Goal: Task Accomplishment & Management: Manage account settings

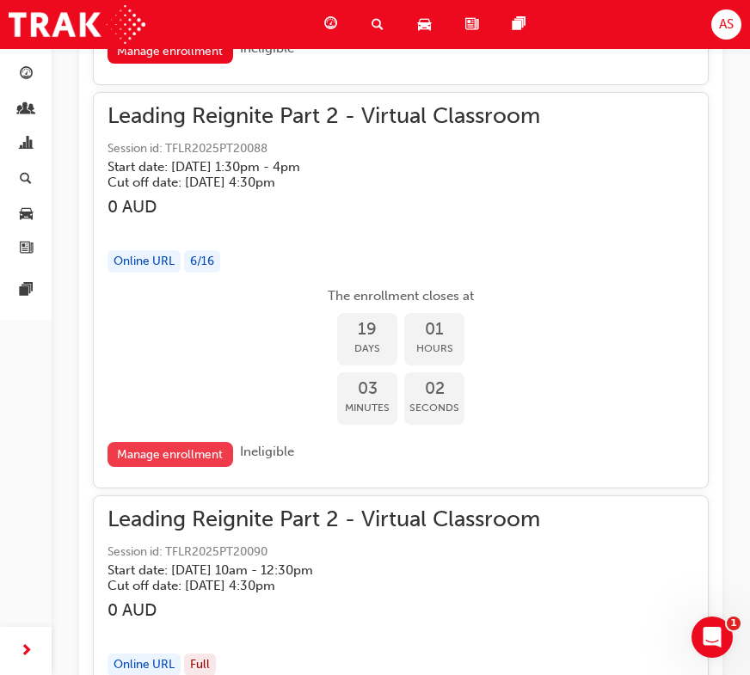
scroll to position [8678, 0]
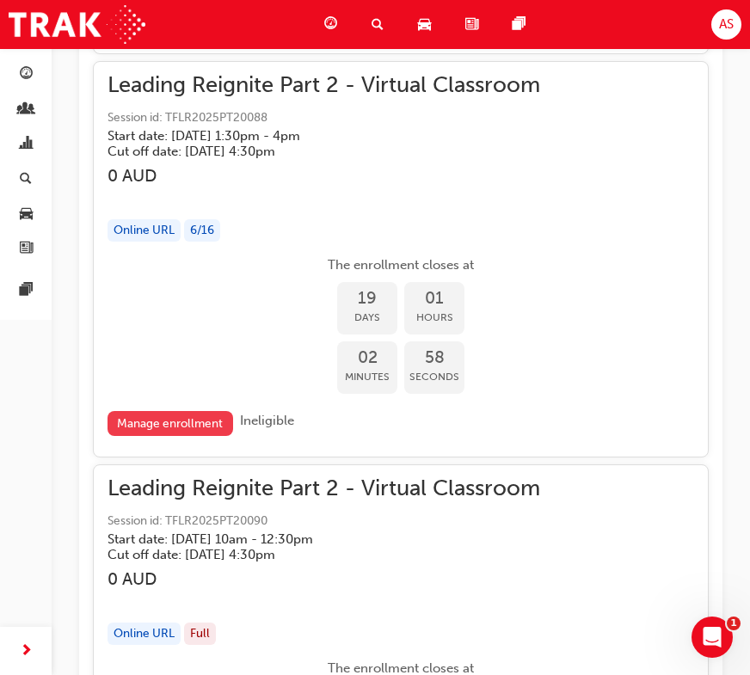
click at [165, 411] on link "Manage enrollment" at bounding box center [170, 423] width 126 height 25
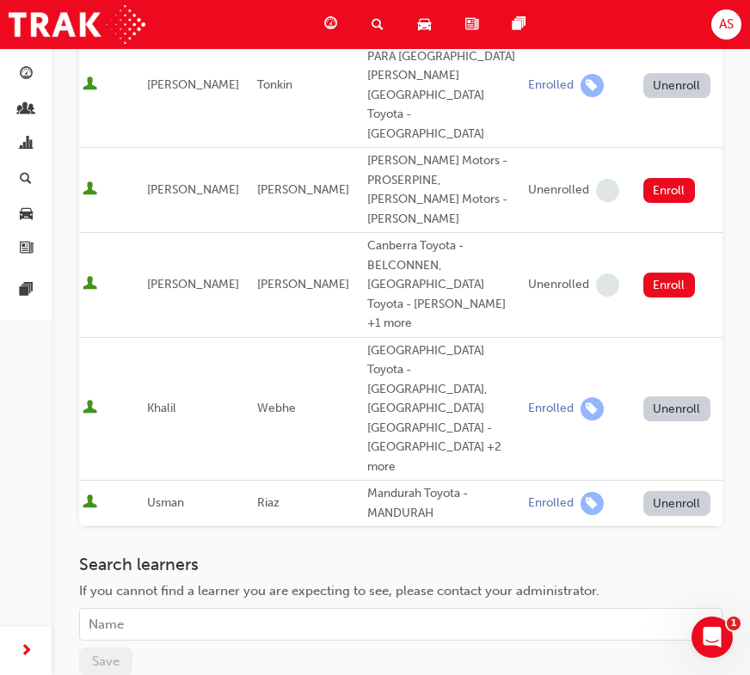
scroll to position [550, 0]
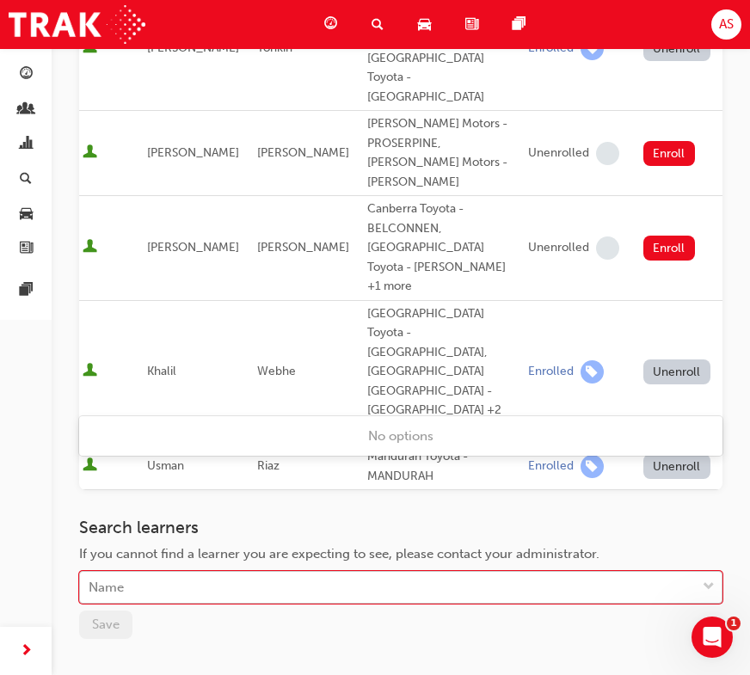
click at [207, 573] on div "Name" at bounding box center [388, 588] width 616 height 30
type input "[PERSON_NAME]"
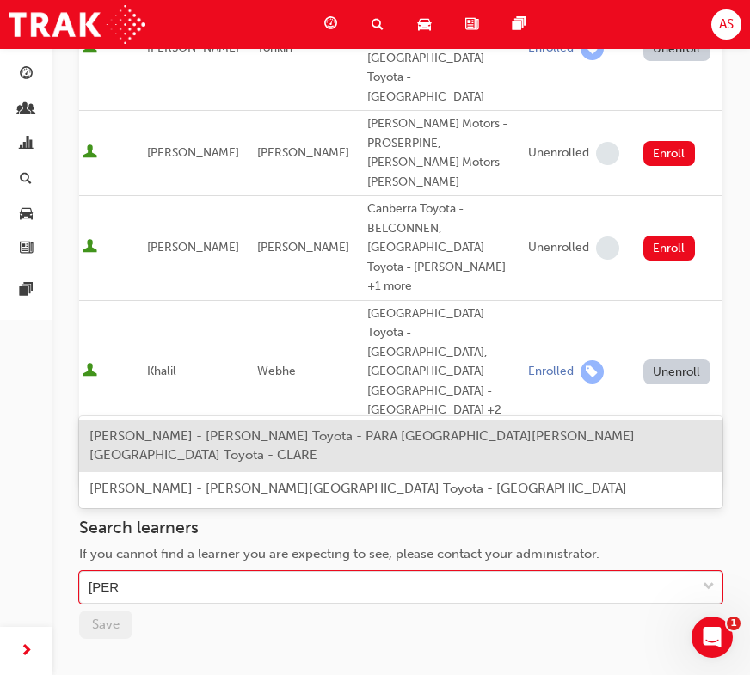
click at [168, 438] on span "[PERSON_NAME] - [PERSON_NAME] Toyota - PARA [GEOGRAPHIC_DATA][PERSON_NAME][GEOG…" at bounding box center [361, 445] width 545 height 35
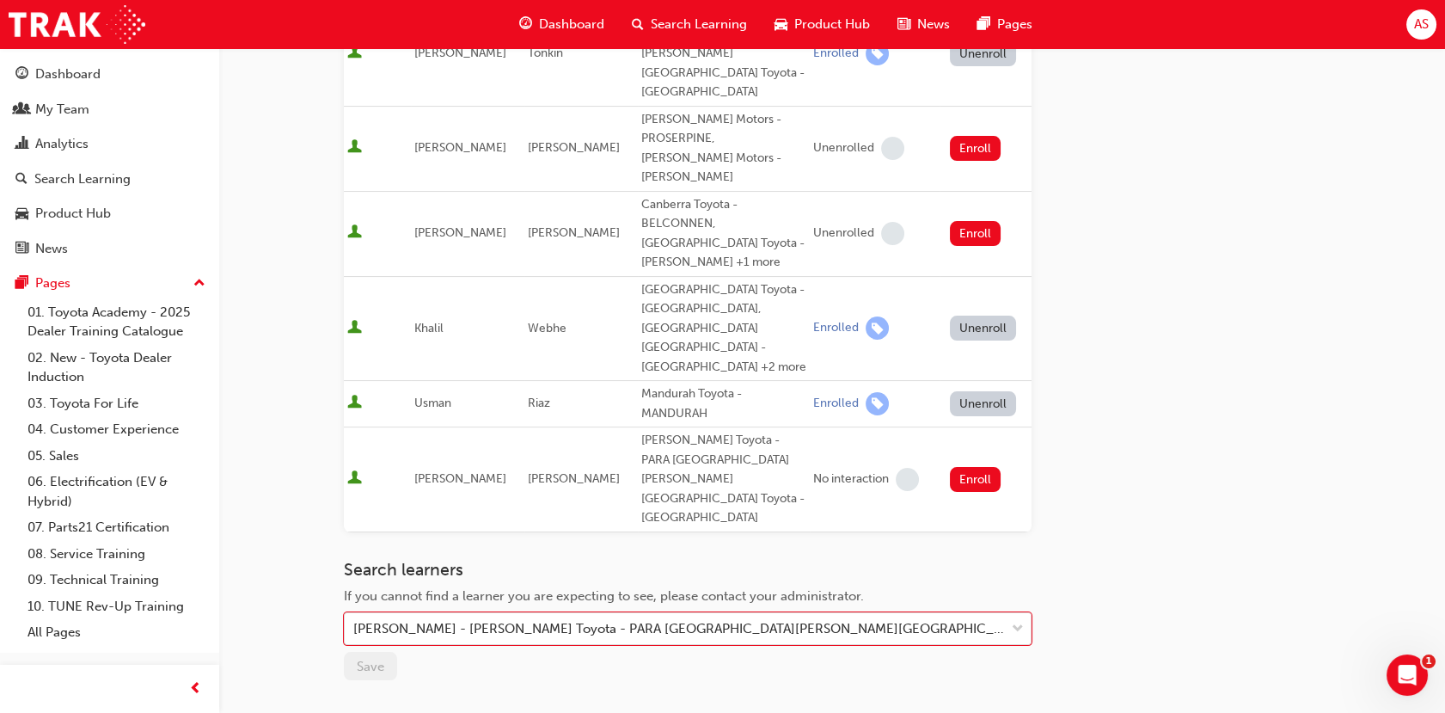
scroll to position [539, 0]
click at [749, 610] on div at bounding box center [1018, 625] width 26 height 31
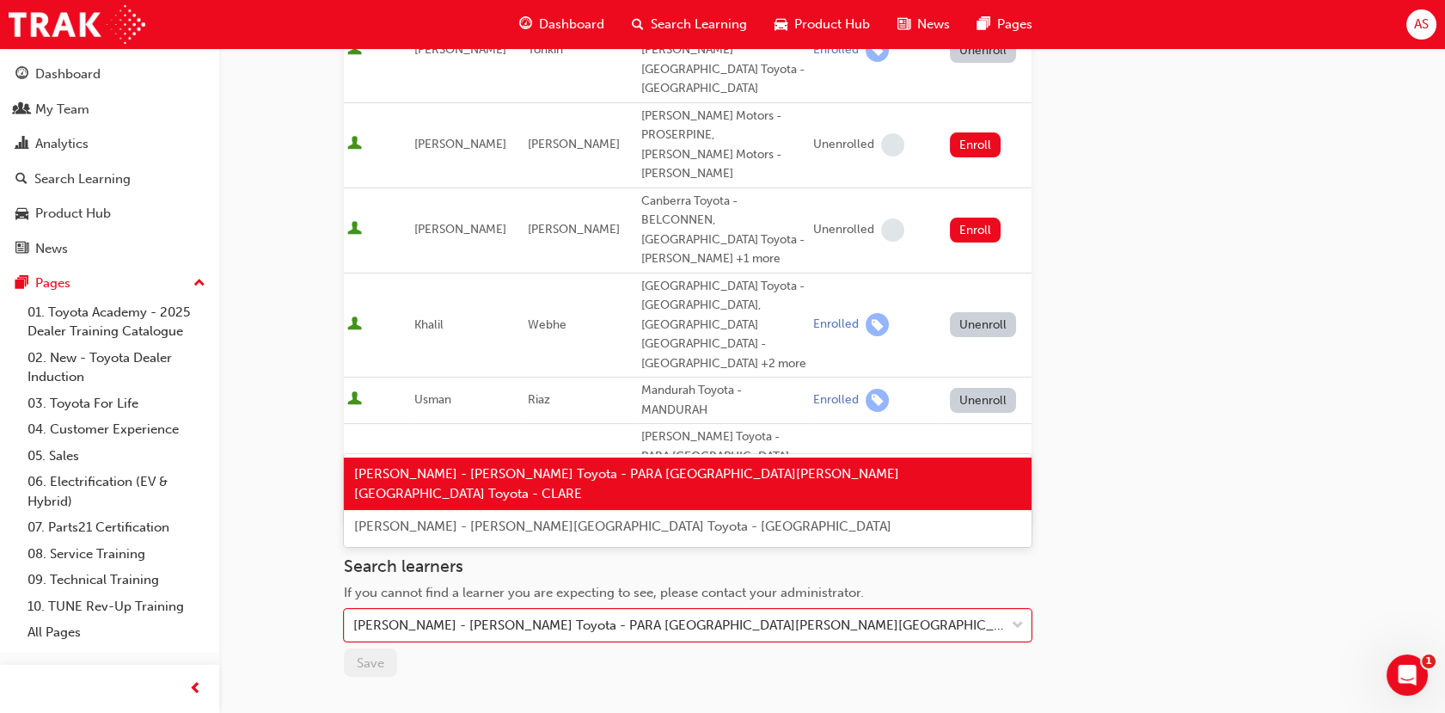
click at [475, 474] on span "[PERSON_NAME] - [PERSON_NAME] Toyota - PARA [GEOGRAPHIC_DATA][PERSON_NAME][GEOG…" at bounding box center [626, 483] width 545 height 35
click at [543, 616] on div "[PERSON_NAME] - [PERSON_NAME] Toyota - PARA [GEOGRAPHIC_DATA][PERSON_NAME][GEOG…" at bounding box center [679, 626] width 653 height 20
click at [513, 488] on div "[PERSON_NAME] - [PERSON_NAME] Toyota - PARA [GEOGRAPHIC_DATA][PERSON_NAME][GEOG…" at bounding box center [688, 483] width 688 height 52
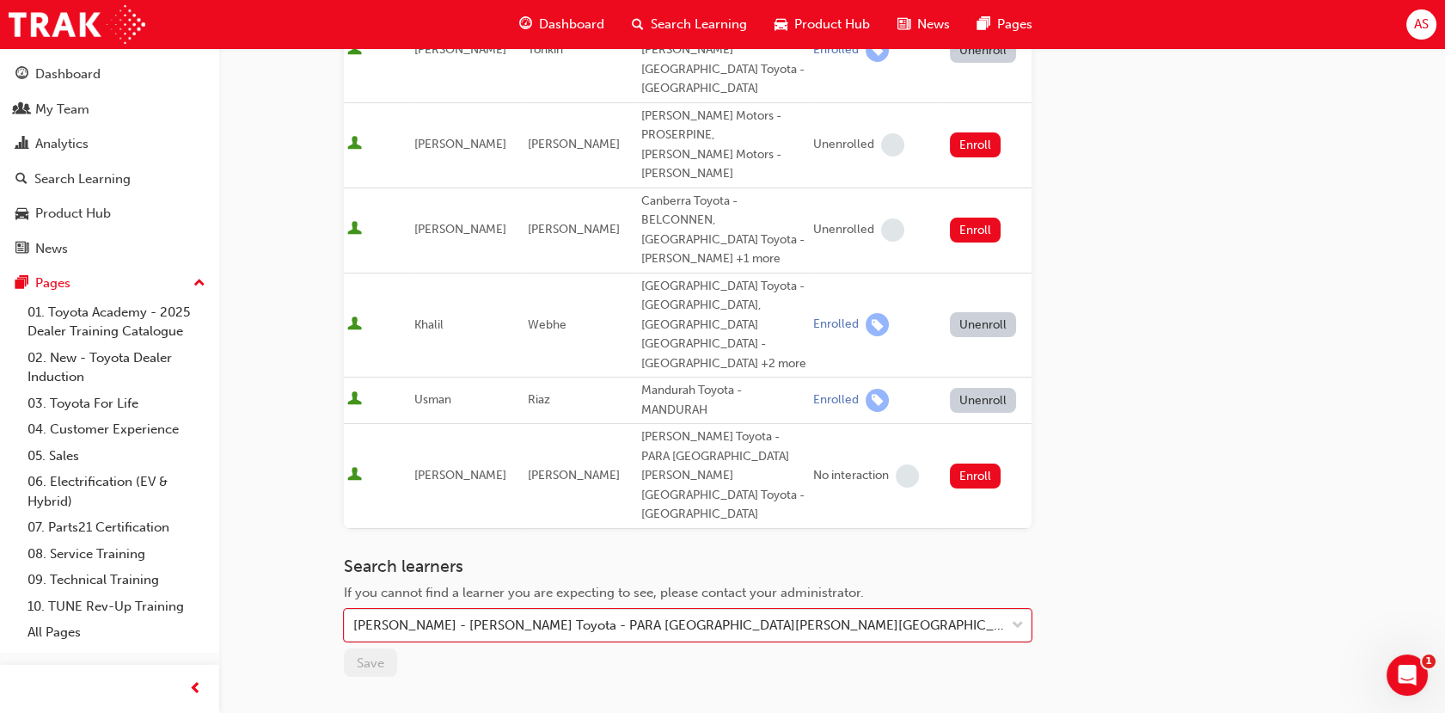
click at [275, 347] on div "Go to session detail page Manage enrollment for Leading Reignite Part 2 - Virtu…" at bounding box center [722, 184] width 1445 height 1447
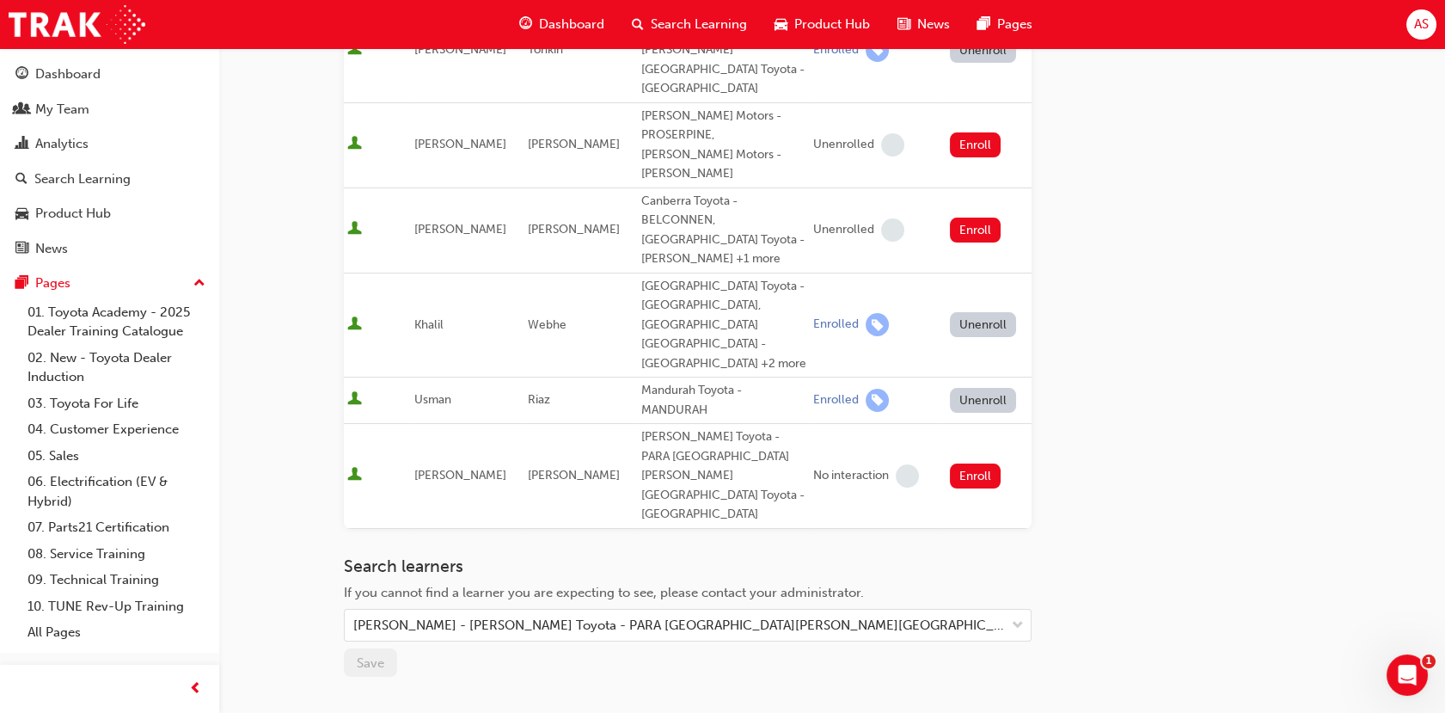
scroll to position [444, 0]
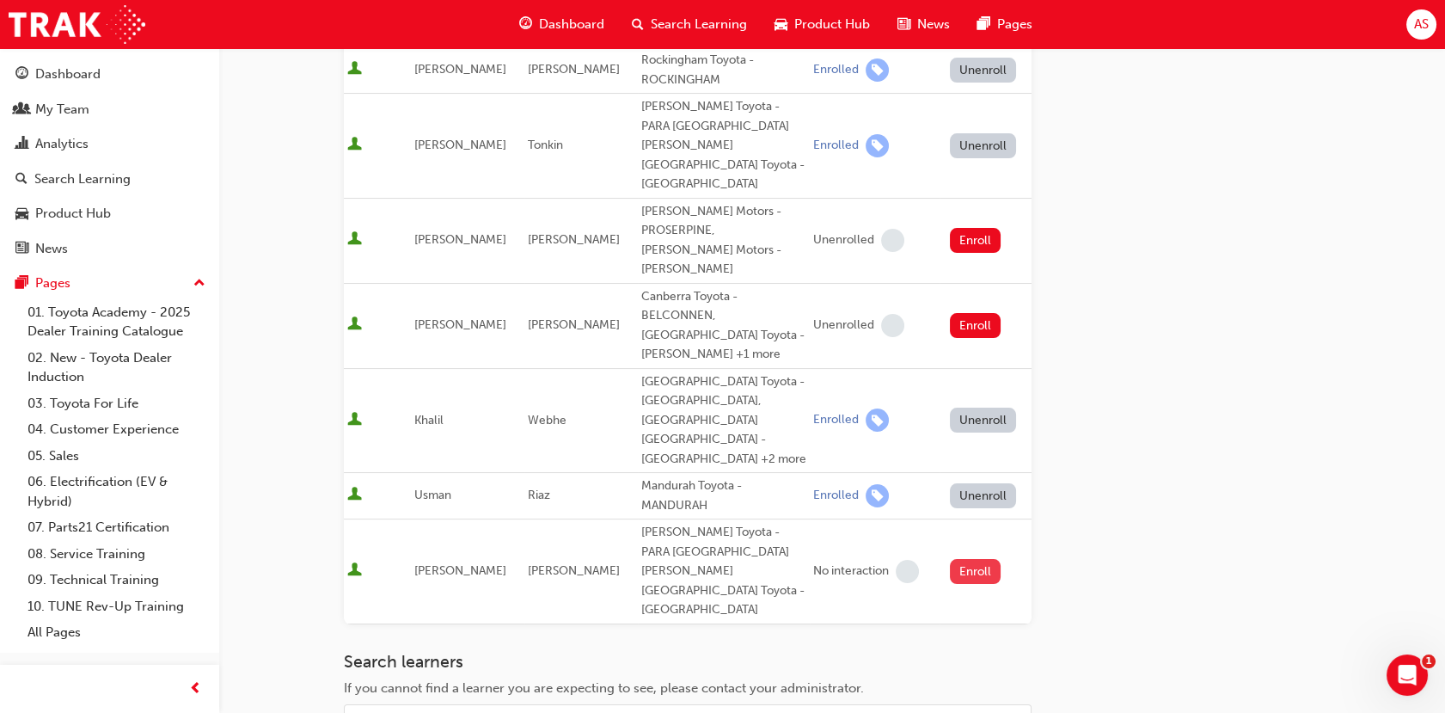
click at [749, 559] on button "Enroll" at bounding box center [976, 571] width 52 height 25
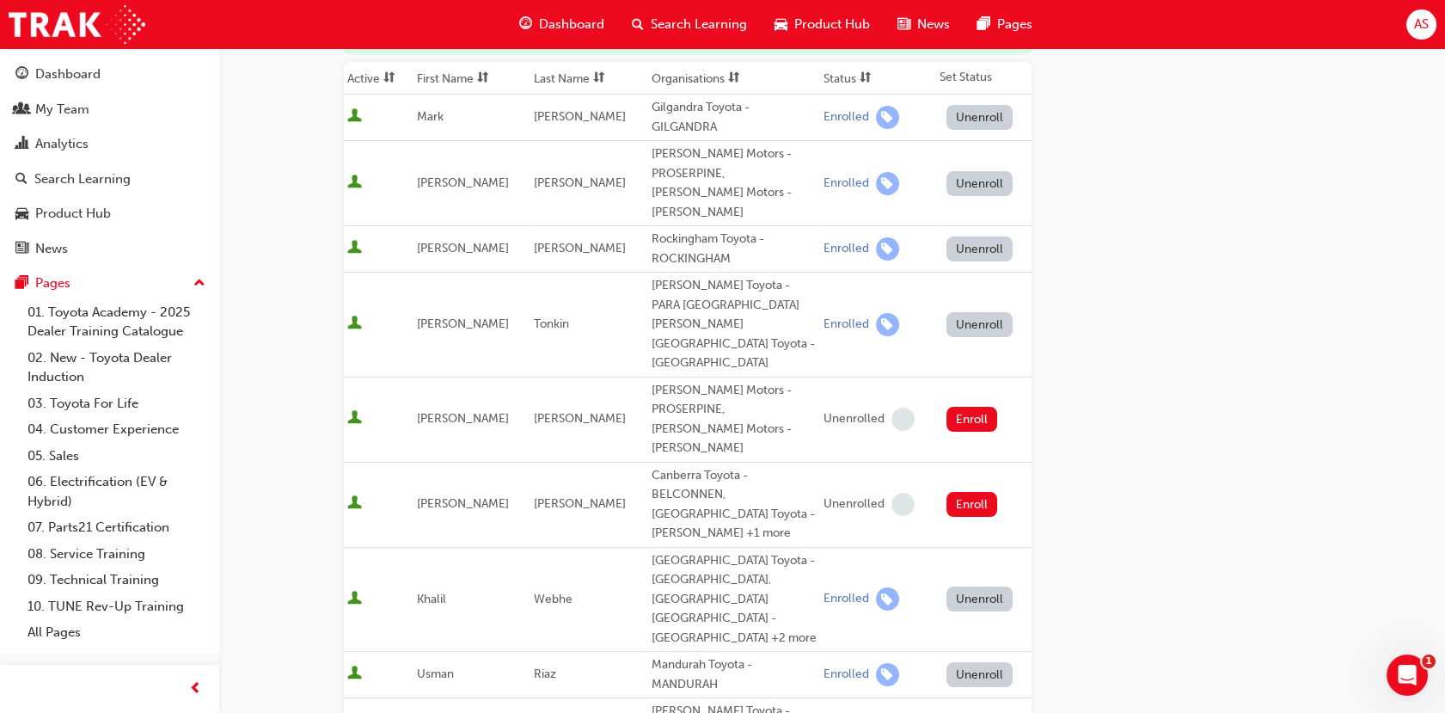
scroll to position [610, 0]
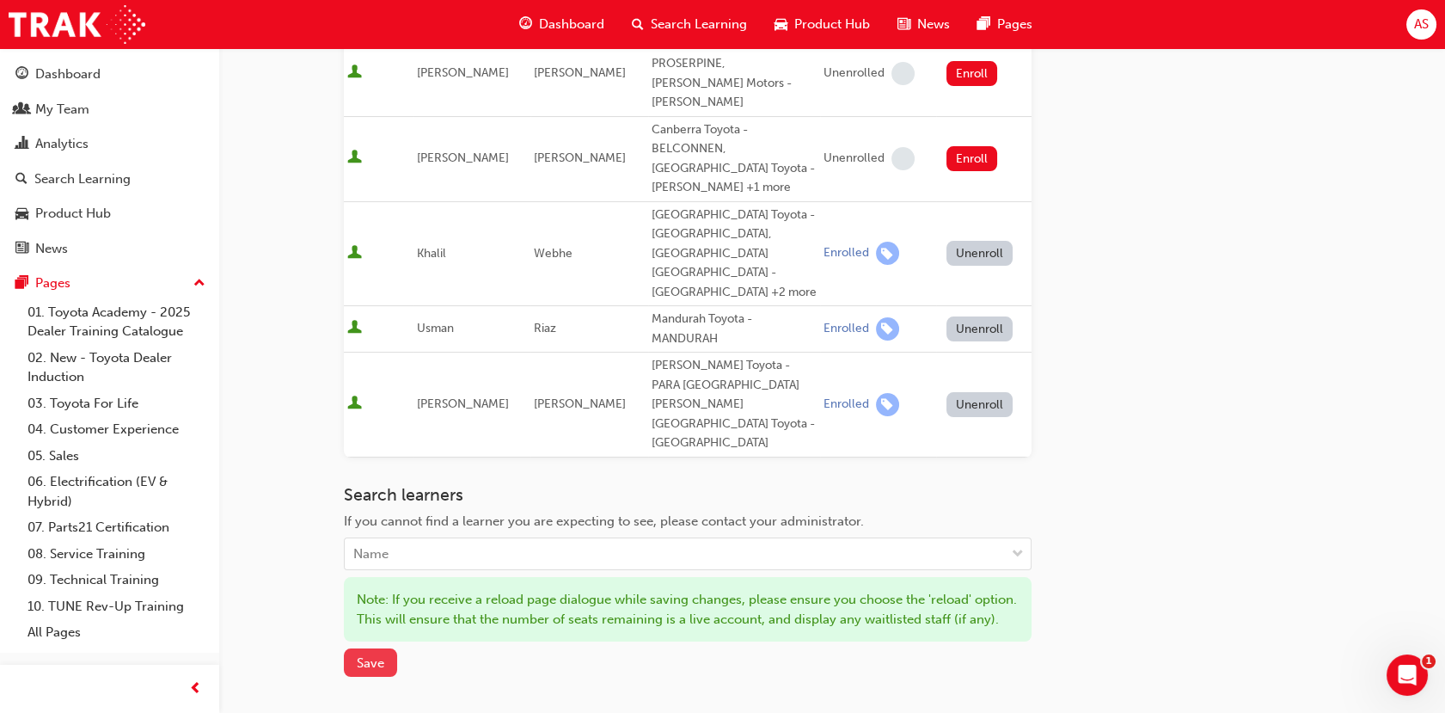
click at [371, 655] on span "Save" at bounding box center [371, 662] width 28 height 15
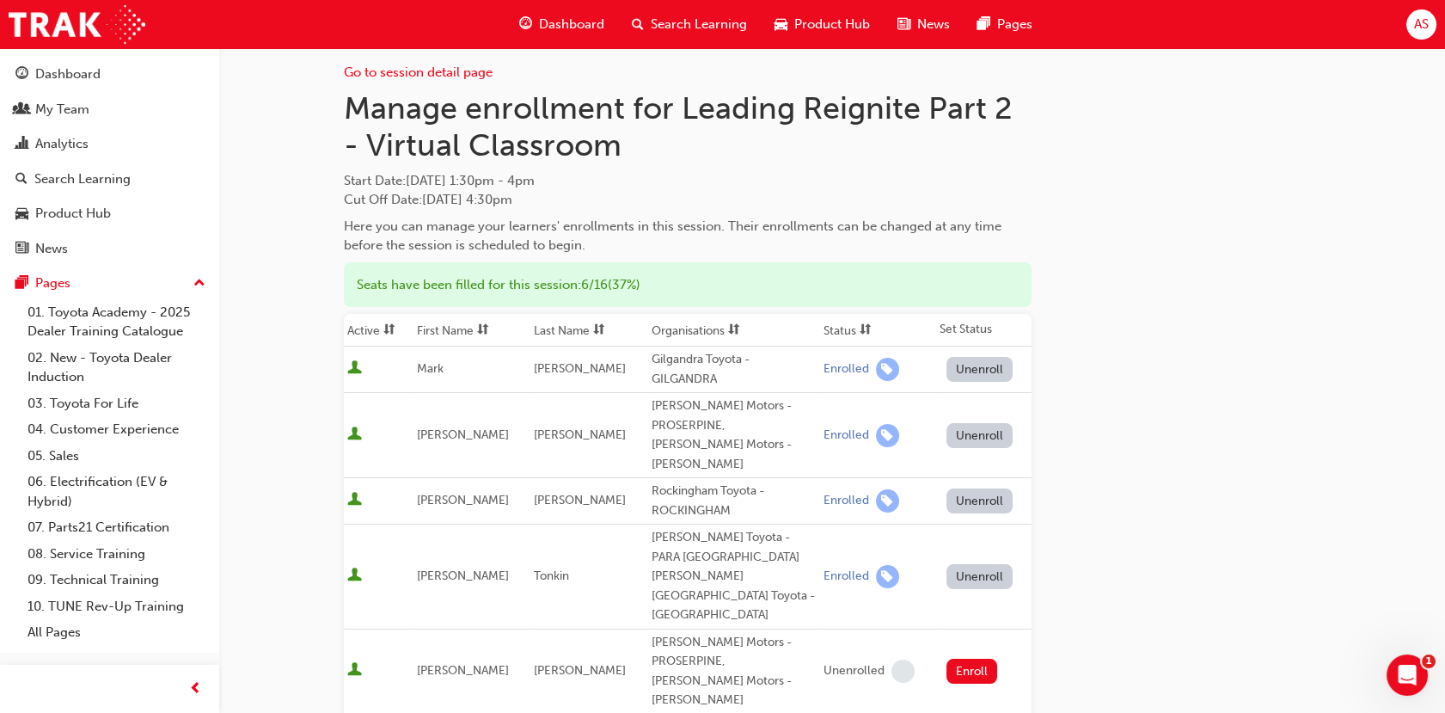
scroll to position [0, 0]
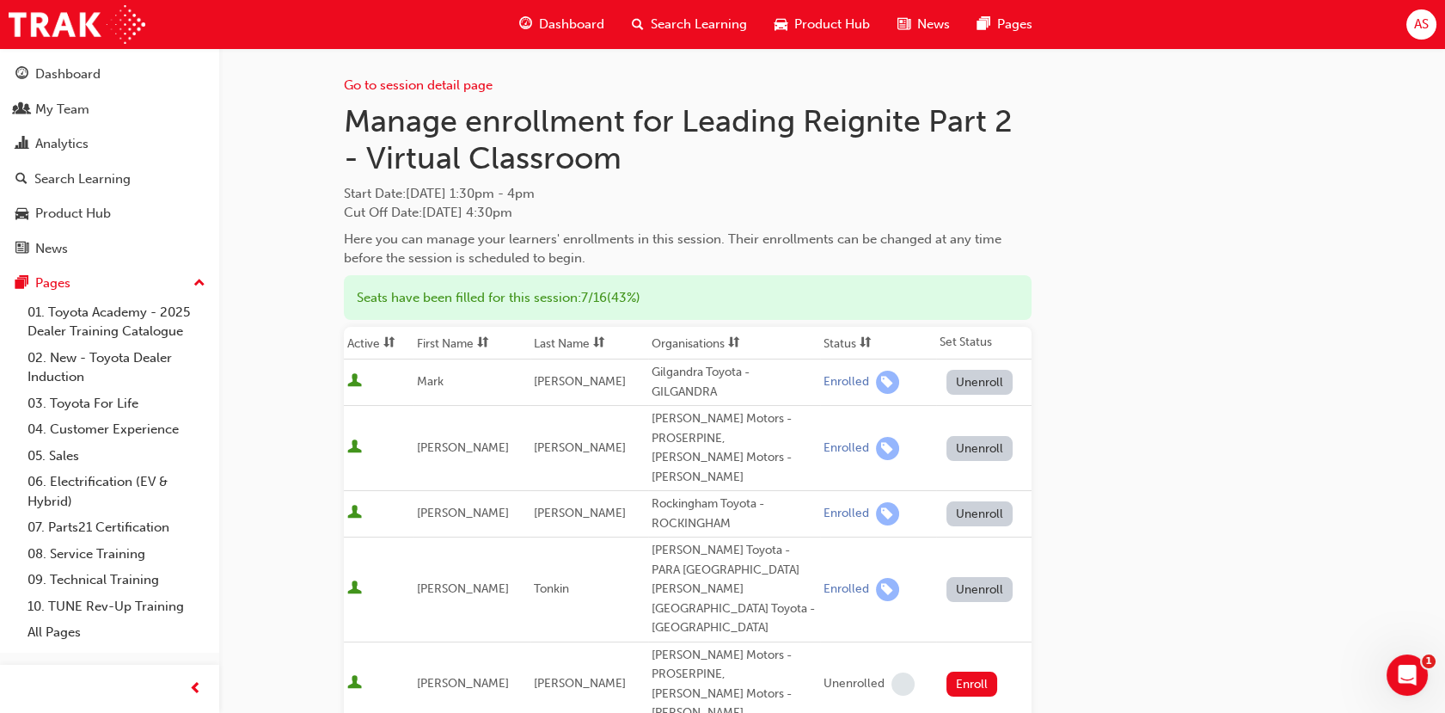
click at [690, 116] on h1 "Manage enrollment for Leading Reignite Part 2 - Virtual Classroom" at bounding box center [688, 139] width 688 height 75
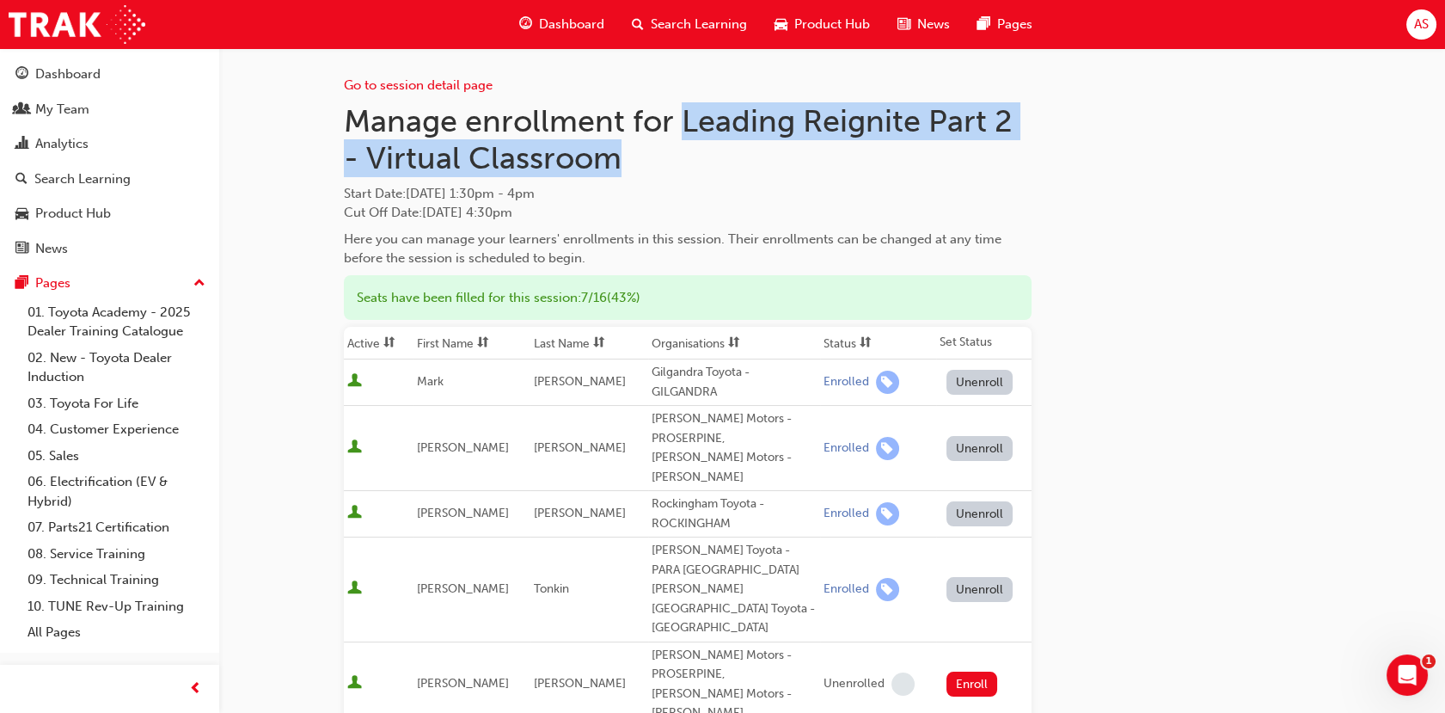
drag, startPoint x: 679, startPoint y: 116, endPoint x: 707, endPoint y: 155, distance: 47.5
click at [707, 155] on h1 "Manage enrollment for Leading Reignite Part 2 - Virtual Classroom" at bounding box center [688, 139] width 688 height 75
copy h1 "Leading Reignite Part 2 - Virtual Classroom"
click at [447, 88] on link "Go to session detail page" at bounding box center [418, 84] width 149 height 15
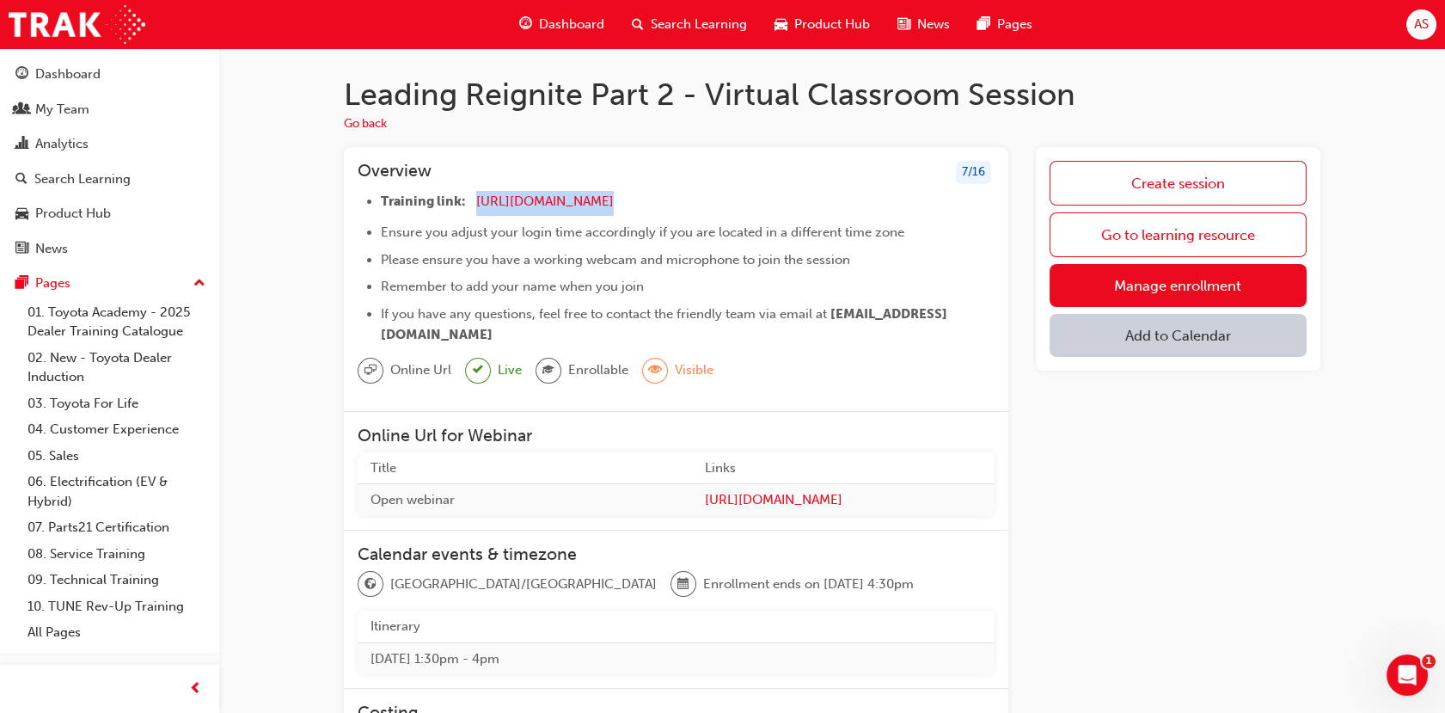
drag, startPoint x: 680, startPoint y: 203, endPoint x: 469, endPoint y: 203, distance: 210.6
click at [469, 203] on li "Training link: [URL][DOMAIN_NAME] ​" at bounding box center [688, 203] width 614 height 25
copy li "[URL][DOMAIN_NAME]"
drag, startPoint x: 360, startPoint y: 170, endPoint x: 795, endPoint y: 332, distance: 464.1
click at [749, 332] on div "Overview 7 / 16 Training link: [URL][DOMAIN_NAME] ​ Ensure you adjust your logi…" at bounding box center [676, 279] width 665 height 265
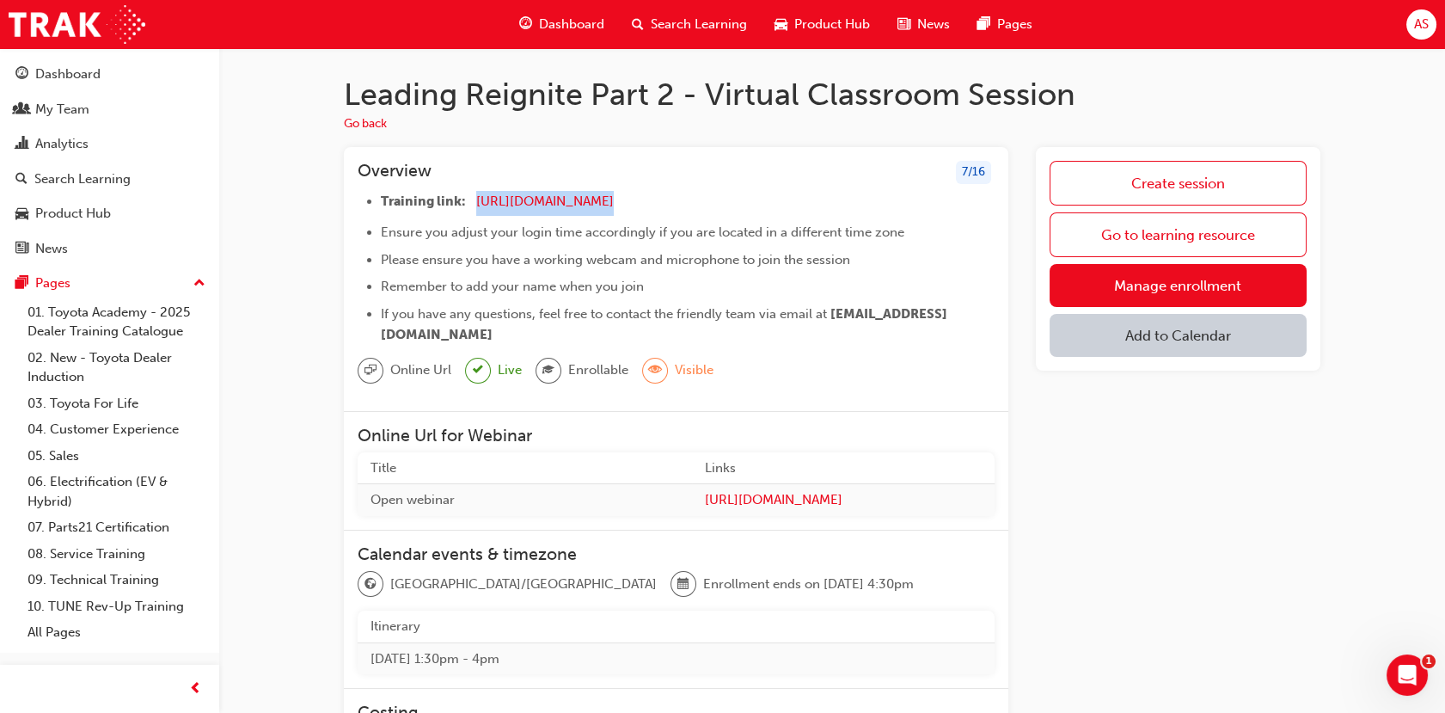
copy div "Overview 7 / 16 Training link: [URL][DOMAIN_NAME] ​ Ensure you adjust your logi…"
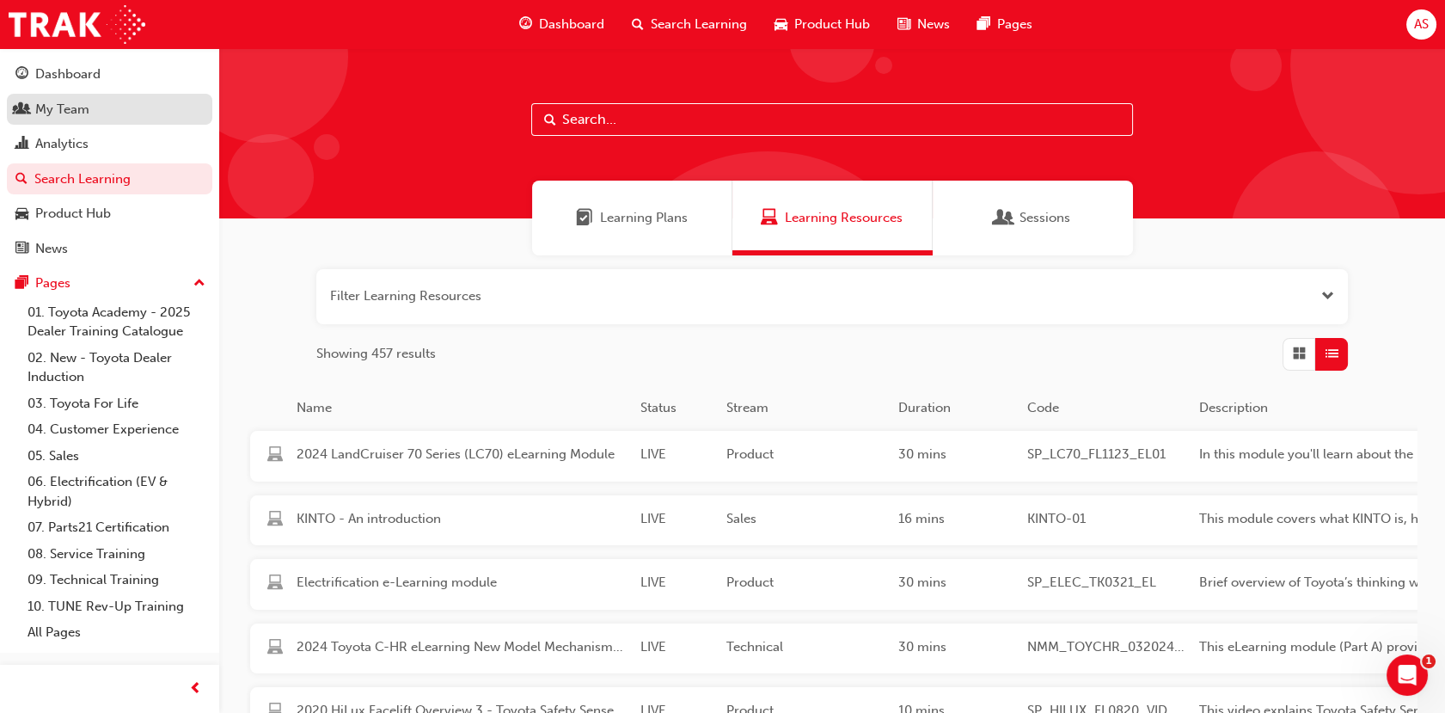
click at [89, 122] on link "My Team" at bounding box center [109, 110] width 205 height 32
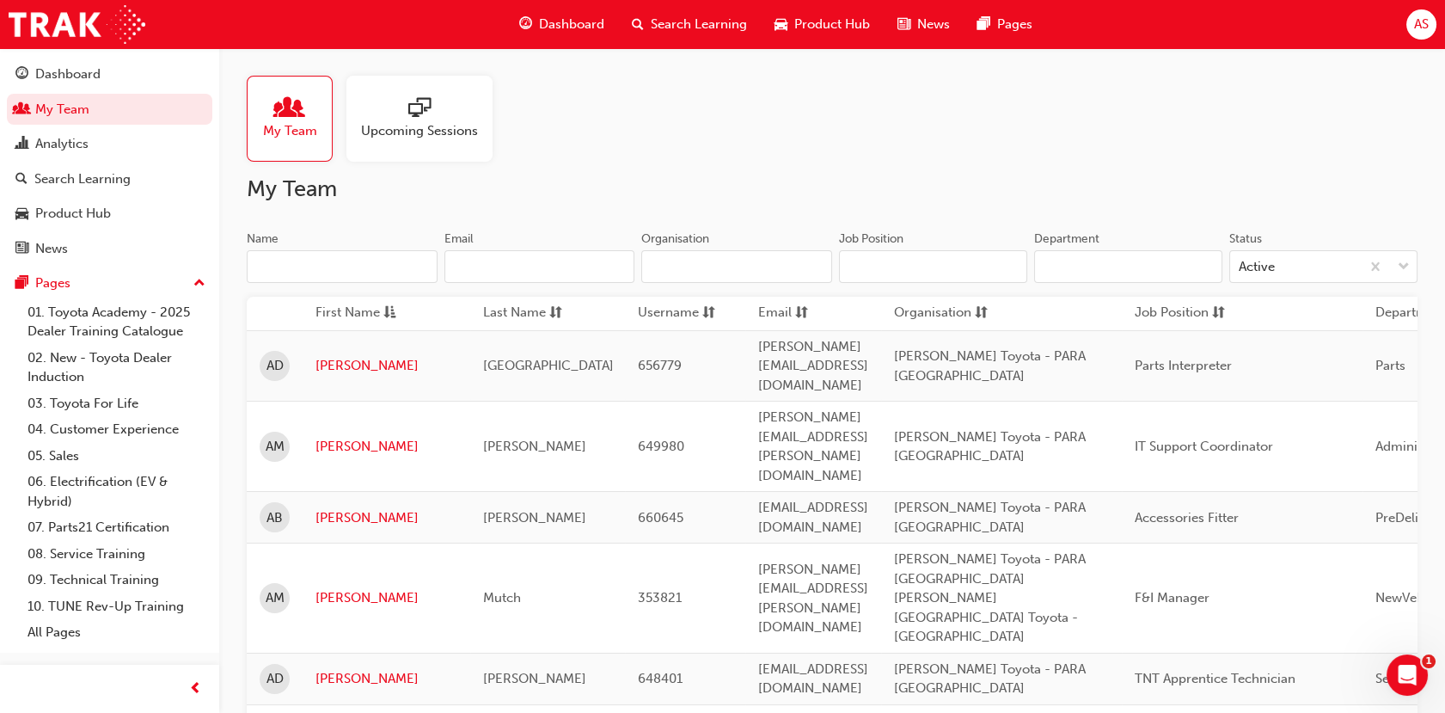
click at [385, 275] on input "Name" at bounding box center [342, 266] width 191 height 33
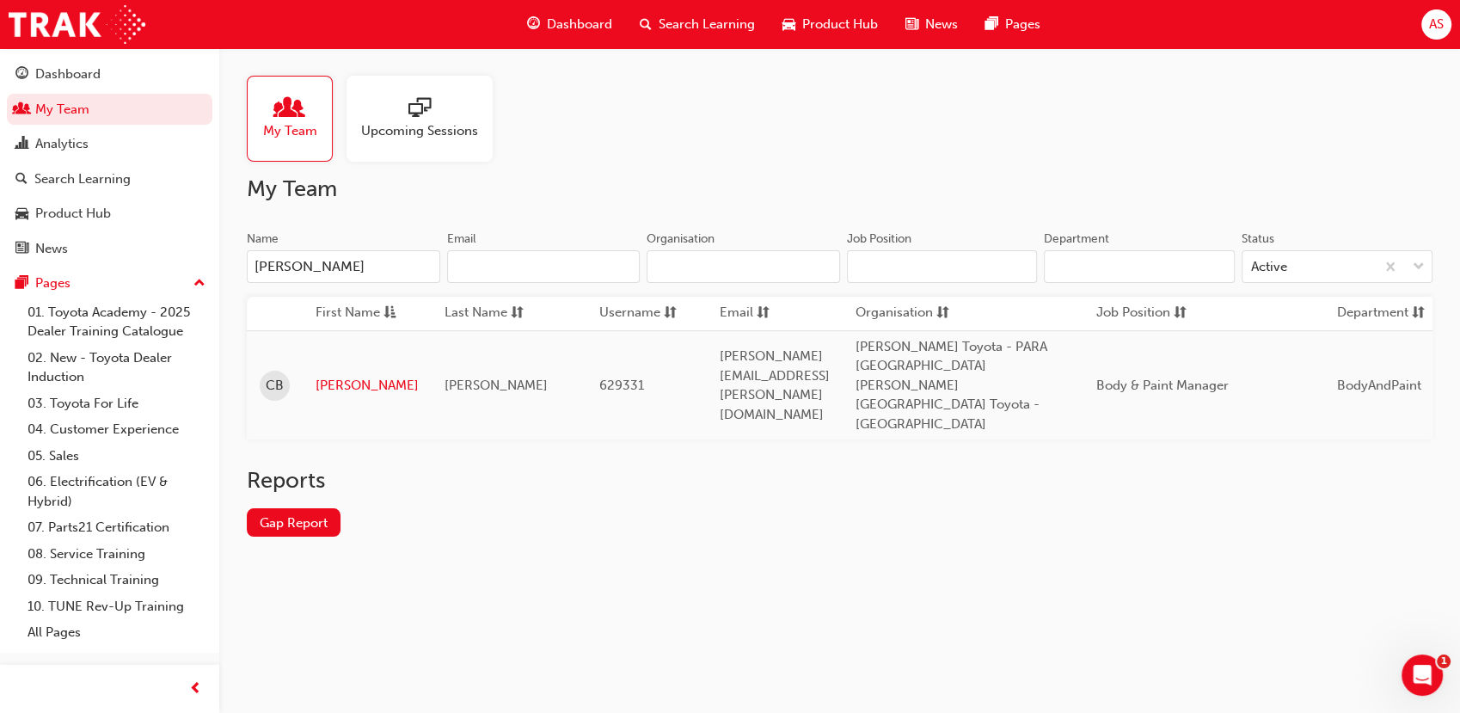
type input "[PERSON_NAME]"
click at [355, 340] on td "[PERSON_NAME]" at bounding box center [367, 384] width 129 height 109
click at [344, 376] on link "[PERSON_NAME]" at bounding box center [367, 386] width 103 height 20
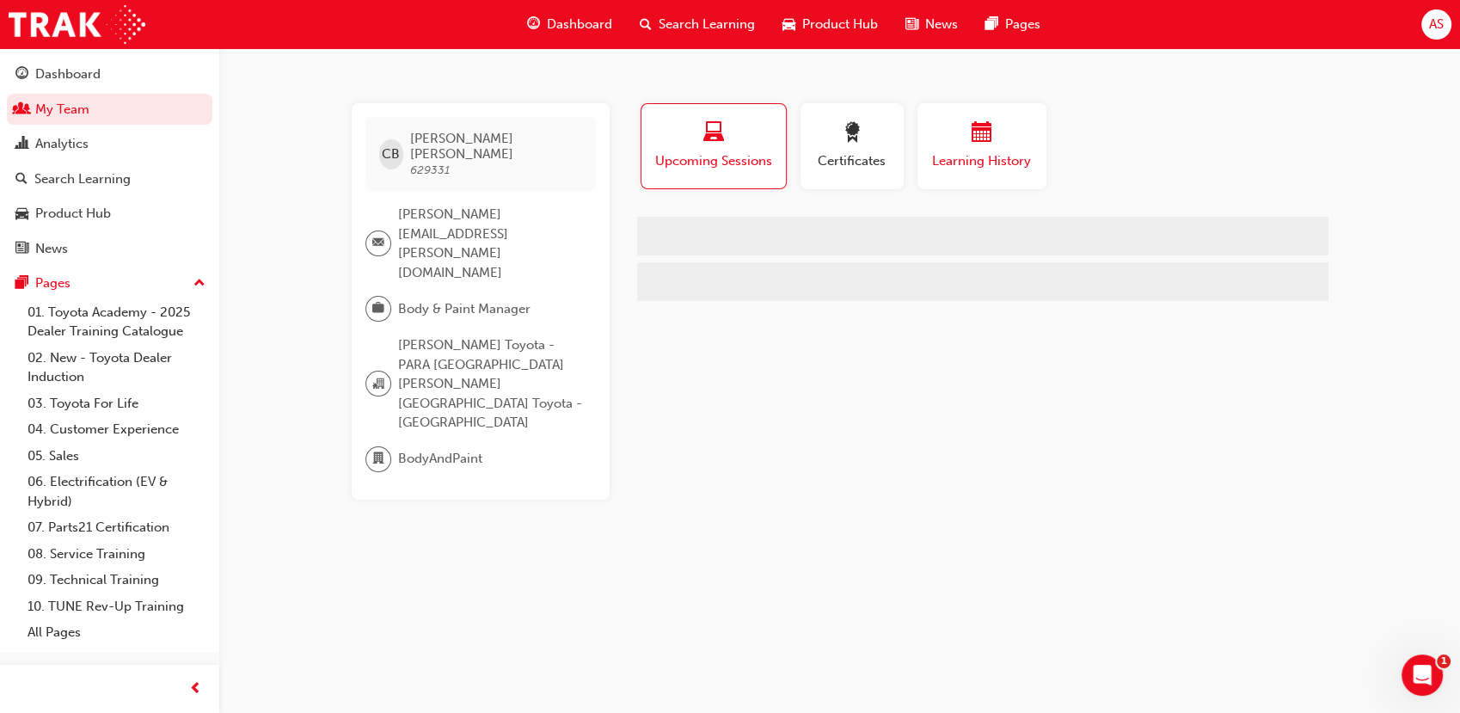
click at [980, 157] on span "Learning History" at bounding box center [981, 161] width 103 height 20
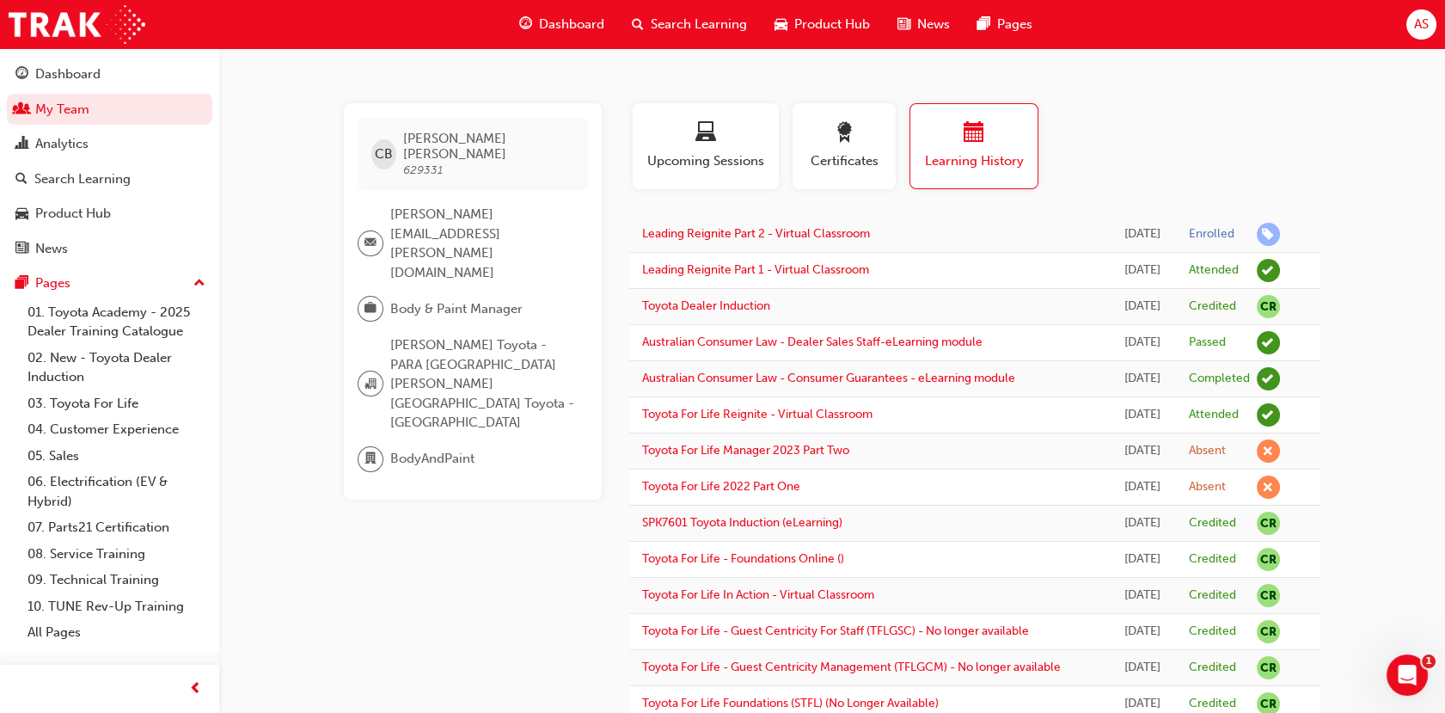
click at [980, 157] on span "Learning History" at bounding box center [973, 161] width 101 height 20
click at [936, 170] on span "Learning History" at bounding box center [973, 161] width 101 height 20
click at [803, 237] on link "Leading Reignite Part 2 - Virtual Classroom" at bounding box center [756, 233] width 228 height 15
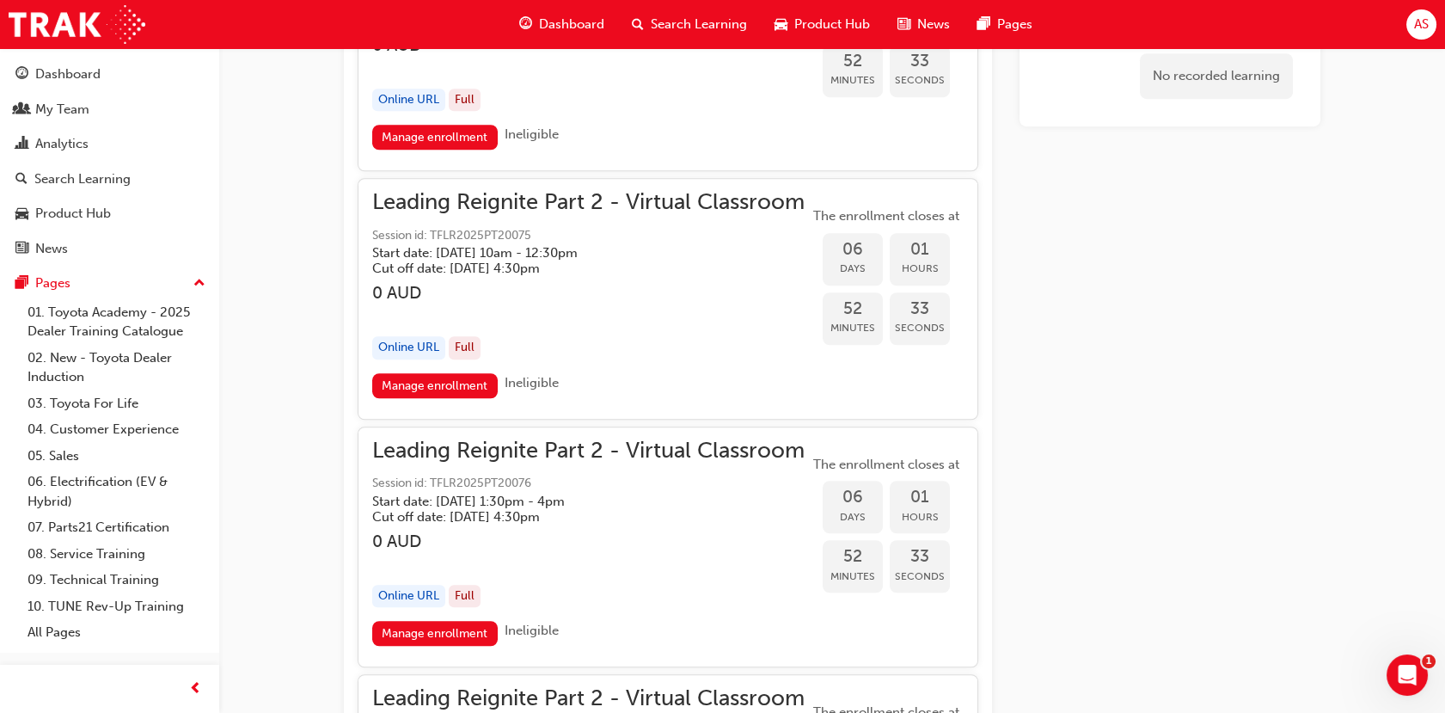
scroll to position [2725, 0]
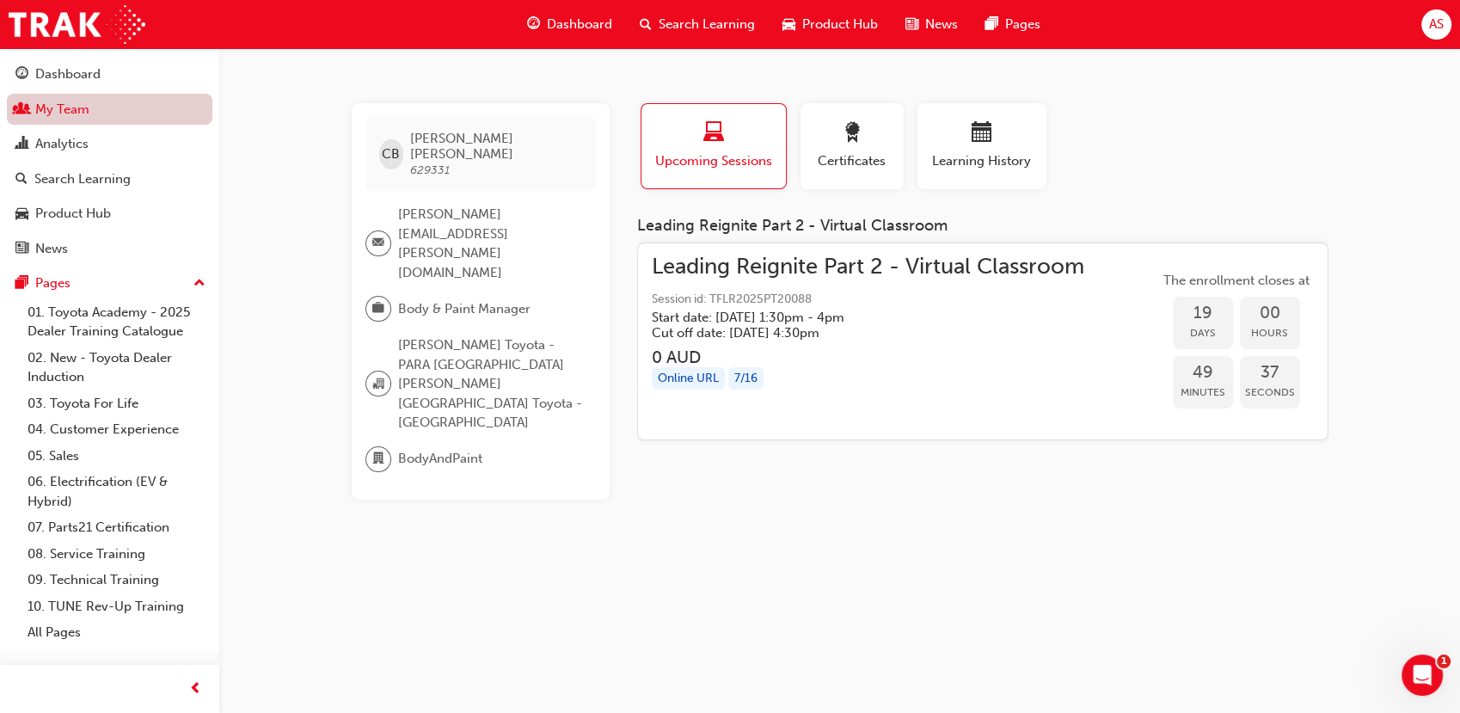
click at [113, 120] on link "My Team" at bounding box center [109, 110] width 205 height 32
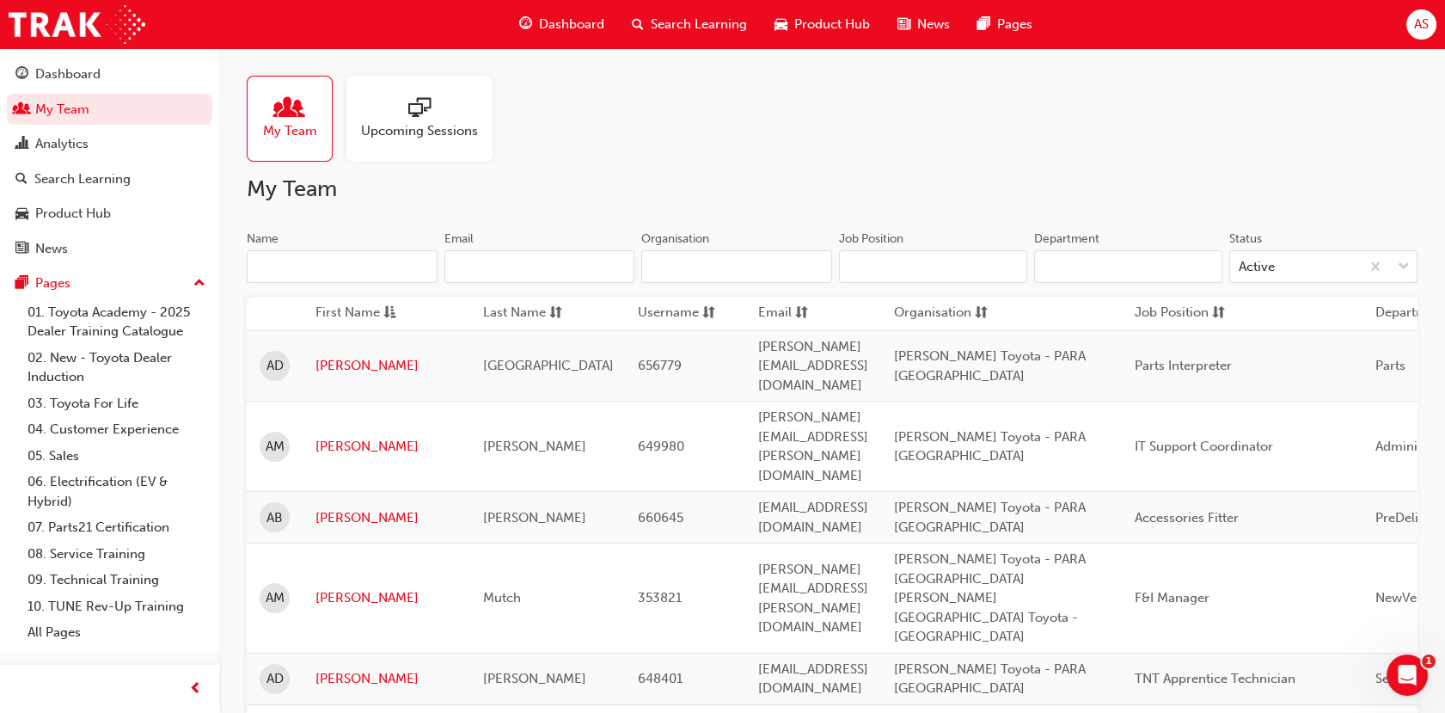
click at [362, 266] on input "Name" at bounding box center [342, 266] width 191 height 33
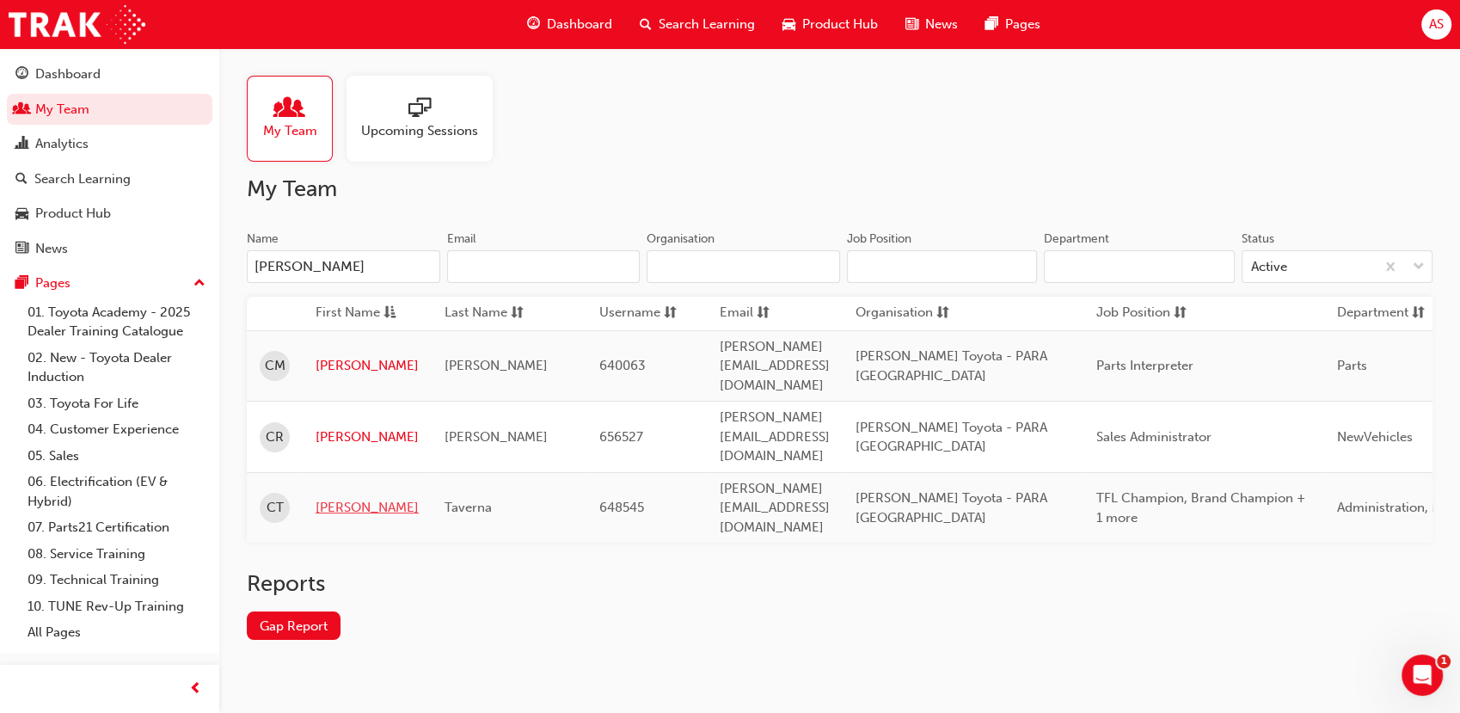
type input "chloe"
click at [328, 498] on link "Chloe" at bounding box center [367, 508] width 103 height 20
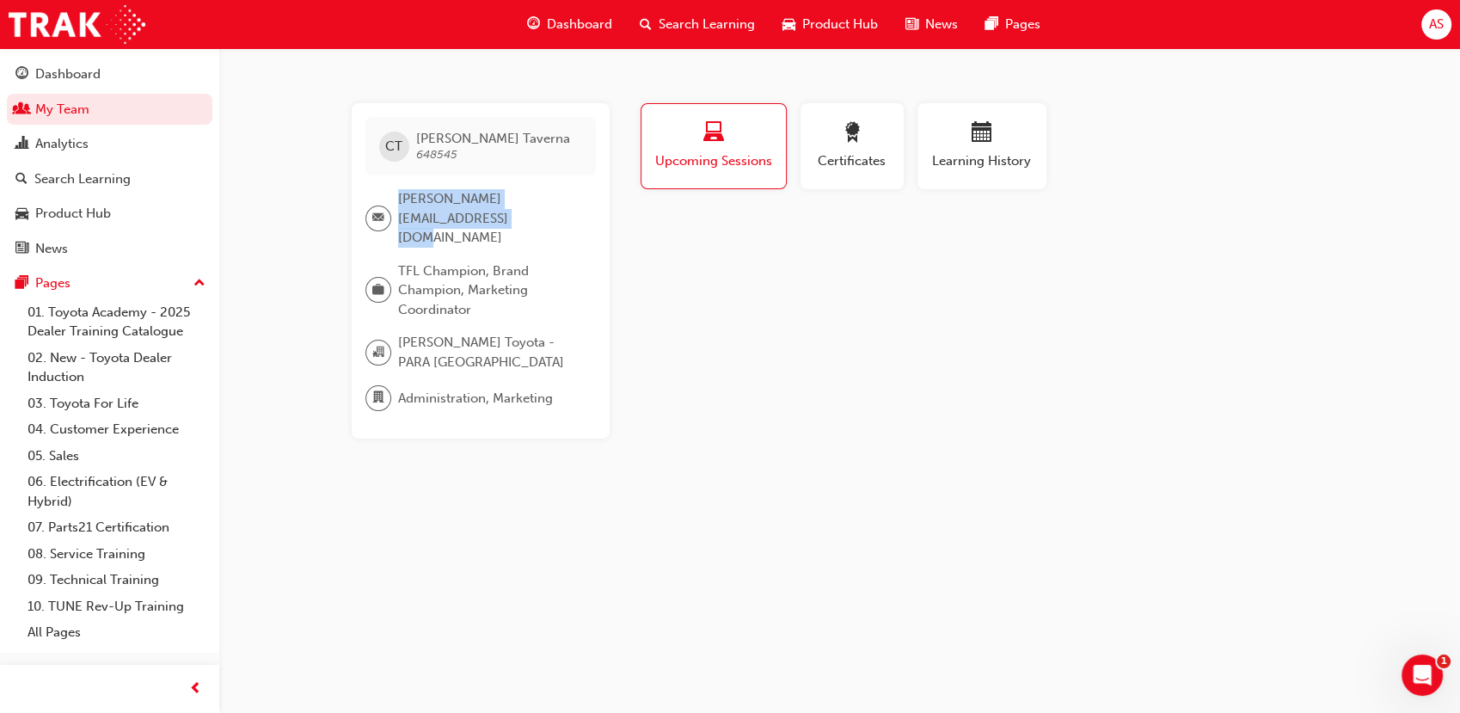
drag, startPoint x: 400, startPoint y: 198, endPoint x: 420, endPoint y: 217, distance: 27.4
click at [420, 217] on span "chloe.taverna@peterkittle.com.au" at bounding box center [490, 218] width 184 height 58
copy span "chloe.taverna@peterkittle.com.au"
